Goal: Task Accomplishment & Management: Complete application form

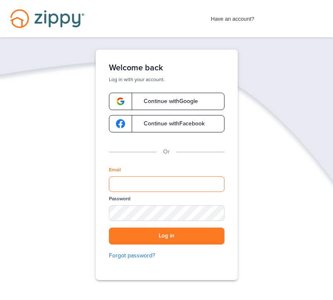
type input "**********"
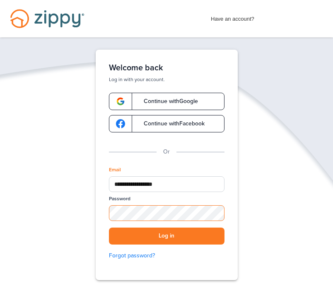
click at [166, 236] on button "Log in" at bounding box center [167, 236] width 116 height 17
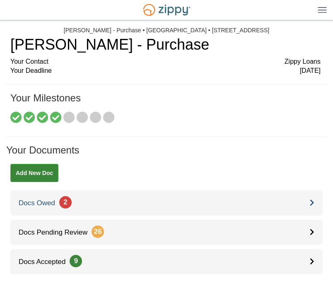
click at [101, 202] on link "Docs Owed 2" at bounding box center [166, 203] width 312 height 25
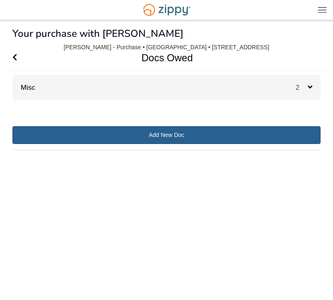
click at [134, 142] on link "Add New Doc" at bounding box center [166, 135] width 308 height 18
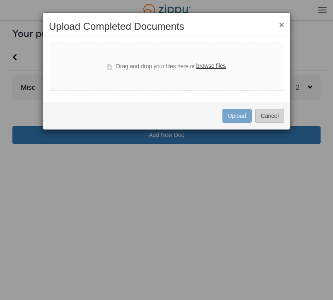
click at [268, 114] on button "Cancel" at bounding box center [269, 116] width 29 height 14
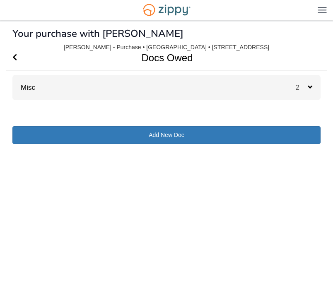
click at [70, 84] on div "Misc 2" at bounding box center [166, 87] width 308 height 25
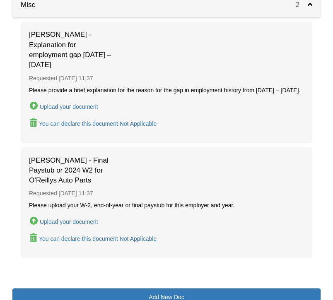
scroll to position [85, 0]
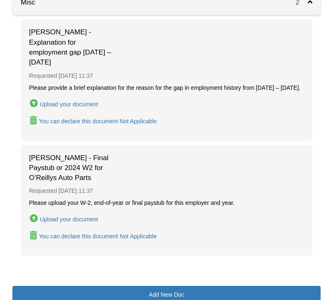
click at [80, 216] on div "Upload your document" at bounding box center [69, 219] width 58 height 7
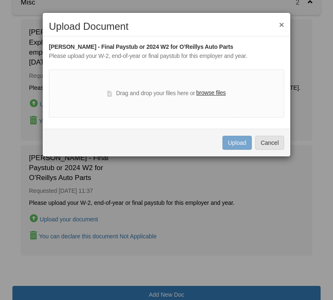
click at [208, 94] on label "browse files" at bounding box center [210, 93] width 29 height 9
click at [0, 0] on input "browse files" at bounding box center [0, 0] width 0 height 0
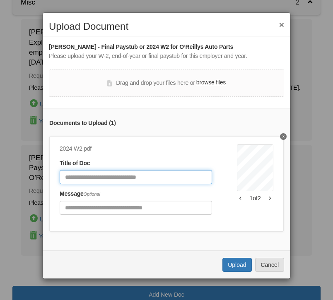
click at [147, 174] on input "Document Title" at bounding box center [136, 177] width 152 height 14
type input "**********"
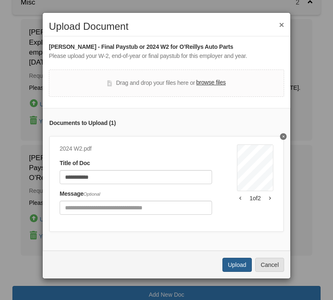
click at [239, 263] on button "Upload" at bounding box center [236, 265] width 29 height 14
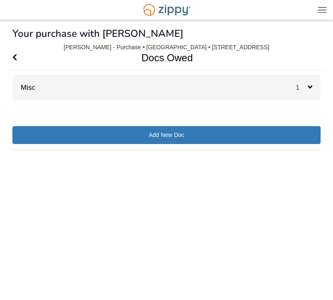
click at [215, 86] on div "Misc 1" at bounding box center [166, 87] width 308 height 25
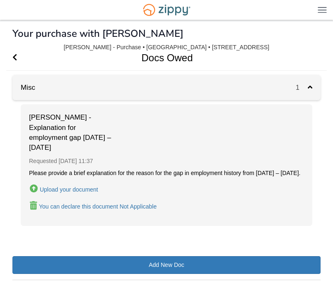
click at [97, 205] on div "You can declare this document Not Applicable" at bounding box center [98, 206] width 118 height 7
type input "**********"
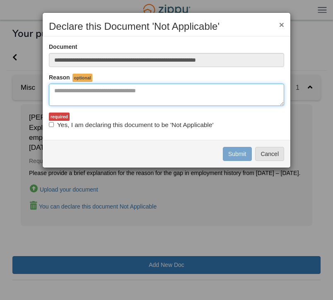
click at [132, 98] on textarea "Reasons Why" at bounding box center [166, 95] width 235 height 22
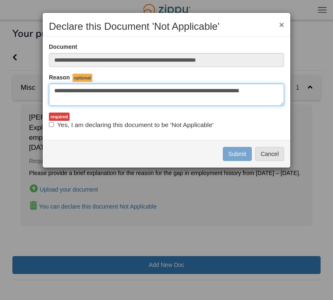
type textarea "**********"
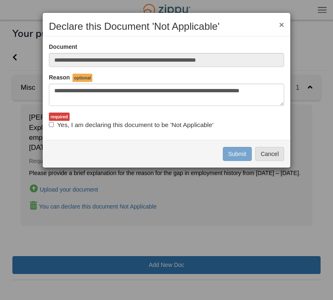
click at [109, 125] on label "Yes, I am declaring this document to be 'Not Applicable'" at bounding box center [131, 125] width 164 height 9
click at [240, 154] on button "Submit" at bounding box center [237, 154] width 29 height 14
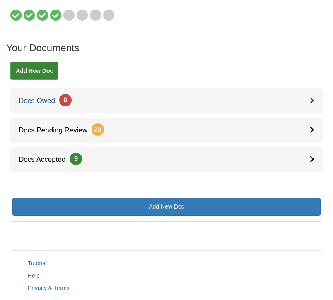
scroll to position [103, 0]
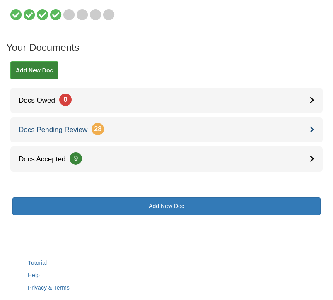
click at [178, 128] on link "Docs Pending Review 28" at bounding box center [166, 129] width 312 height 25
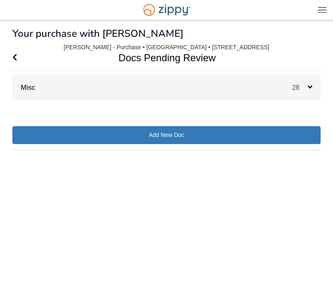
click at [223, 88] on div "Misc 28" at bounding box center [166, 87] width 308 height 25
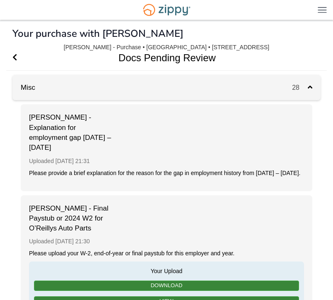
click at [16, 54] on icon "Go Back" at bounding box center [14, 56] width 5 height 7
